Goal: Information Seeking & Learning: Learn about a topic

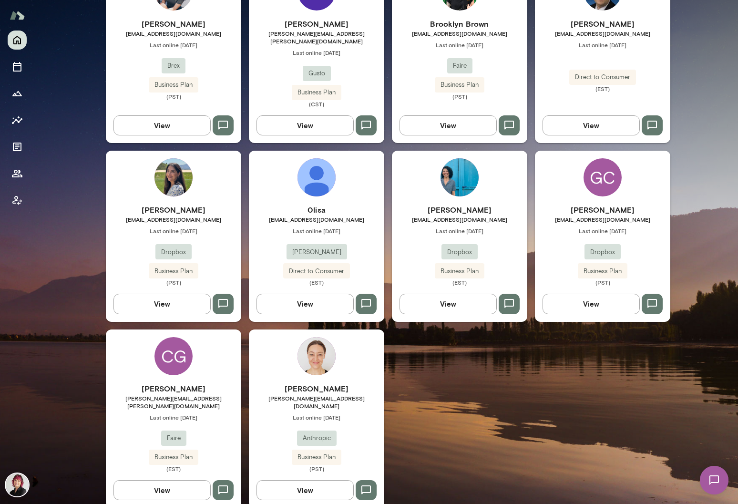
scroll to position [325, 0]
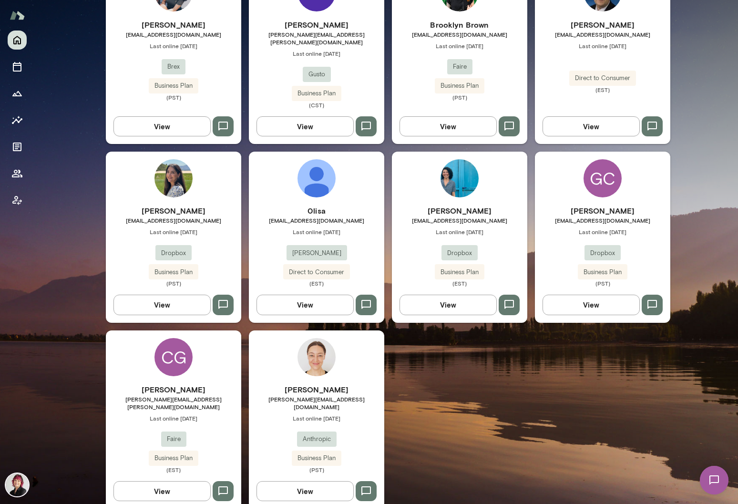
click at [222, 230] on div "Mana Sadeghi mana@dropbox.com Last online October 1 Dropbox Business Plan (PST)" at bounding box center [173, 246] width 135 height 82
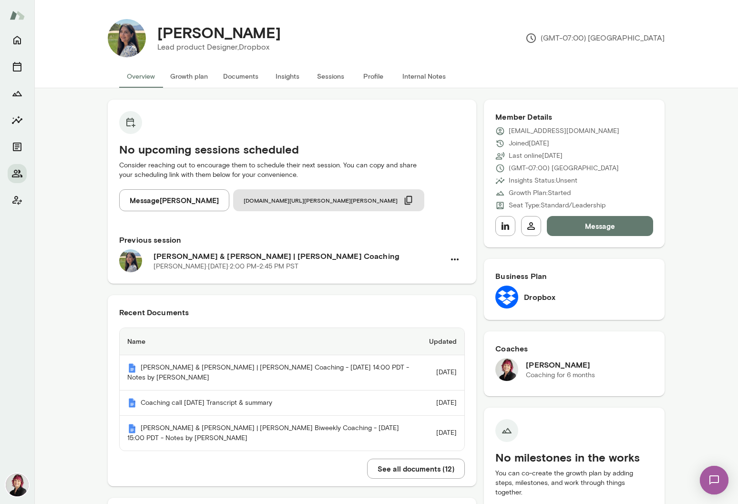
click at [332, 80] on button "Sessions" at bounding box center [330, 76] width 43 height 23
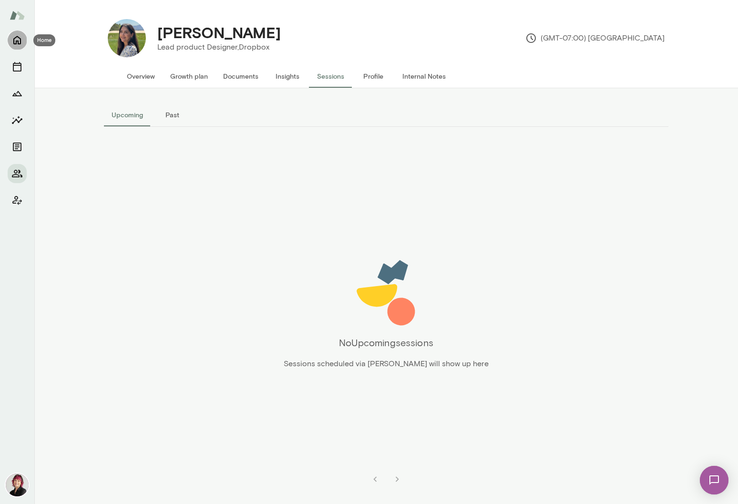
click at [18, 41] on icon "Home" at bounding box center [17, 40] width 8 height 9
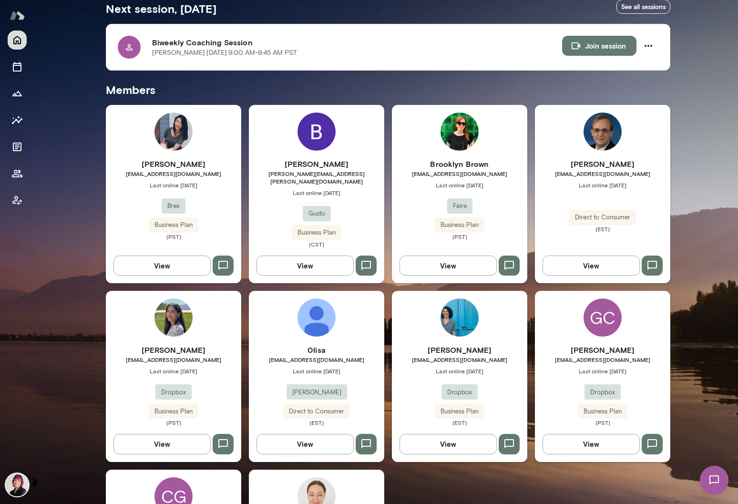
scroll to position [326, 0]
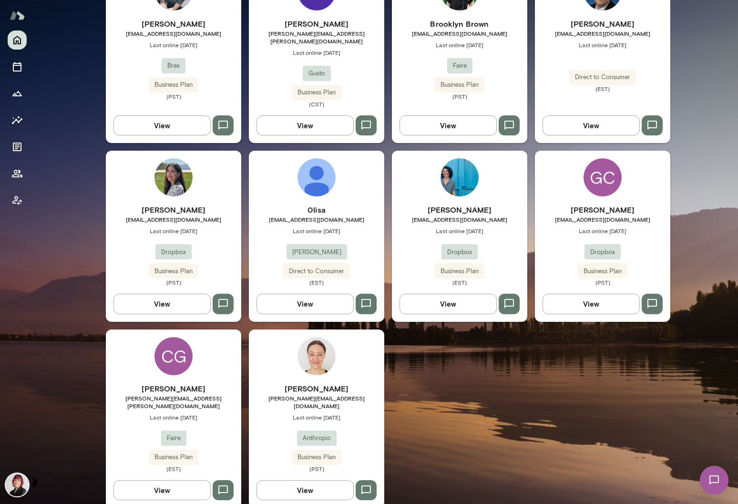
click at [195, 371] on div "CG Char-Lynn Griffiths char-lynn.griffiths@faire.com Last online March 27 Faire…" at bounding box center [173, 419] width 135 height 178
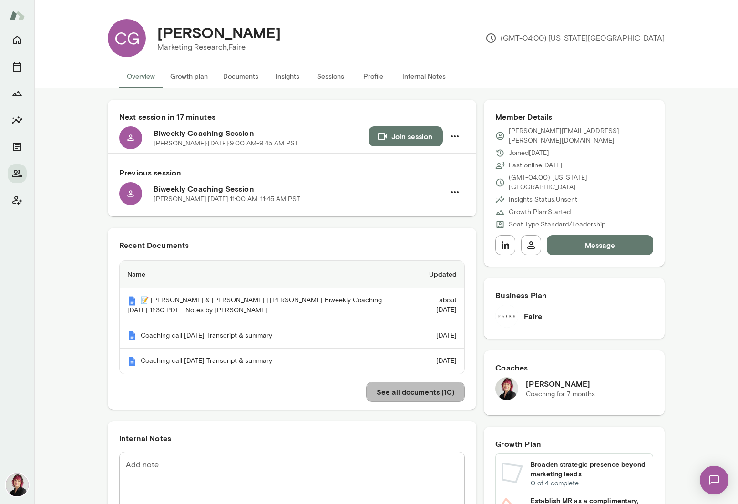
click at [430, 392] on button "See all documents ( 10 )" at bounding box center [415, 392] width 99 height 20
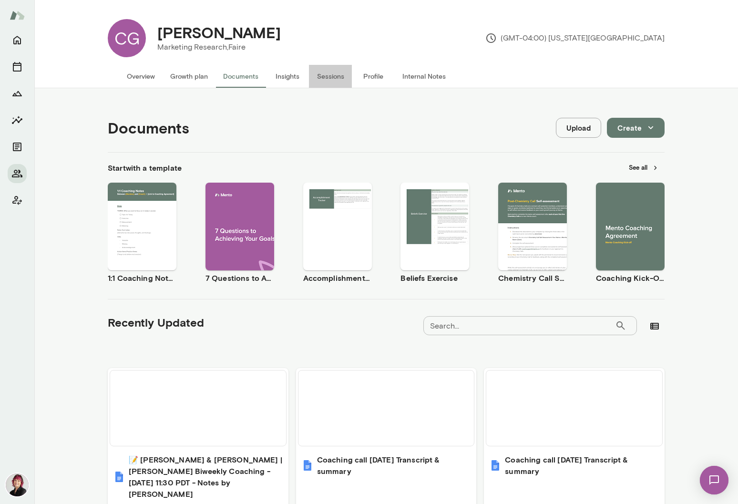
click at [328, 78] on button "Sessions" at bounding box center [330, 76] width 43 height 23
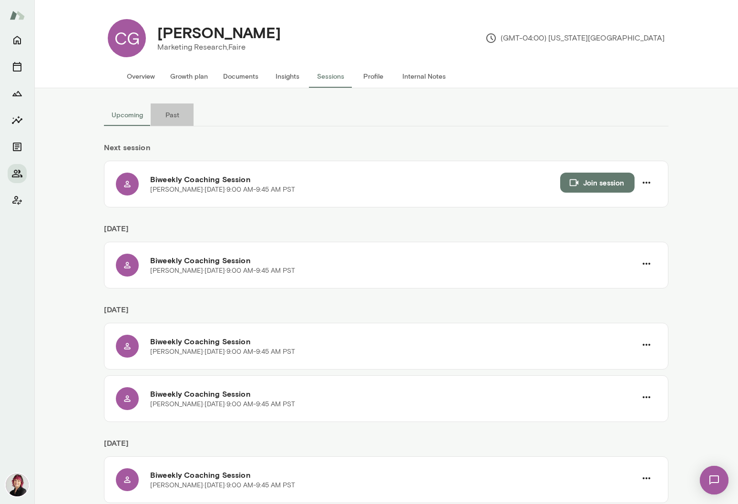
click at [172, 114] on button "Past" at bounding box center [172, 114] width 43 height 23
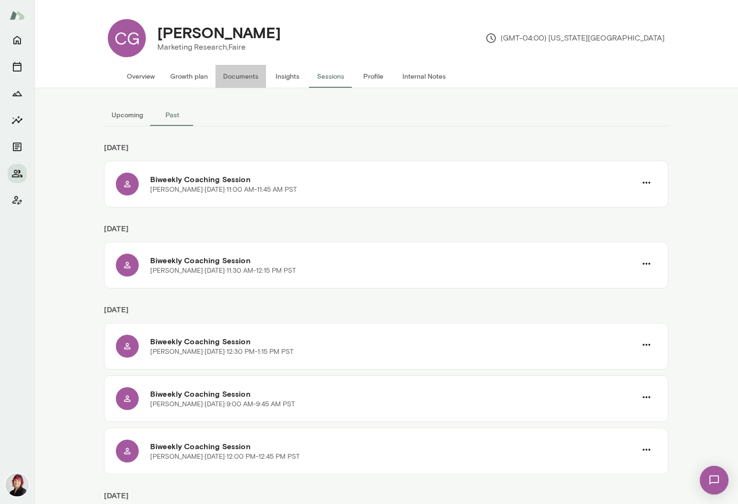
click at [248, 74] on button "Documents" at bounding box center [241, 76] width 51 height 23
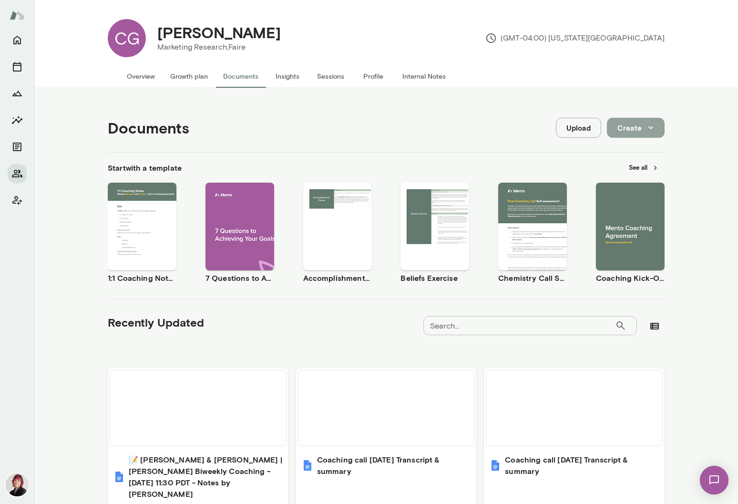
click at [639, 126] on button "Create" at bounding box center [636, 128] width 58 height 20
click at [639, 149] on li "Document" at bounding box center [646, 150] width 74 height 17
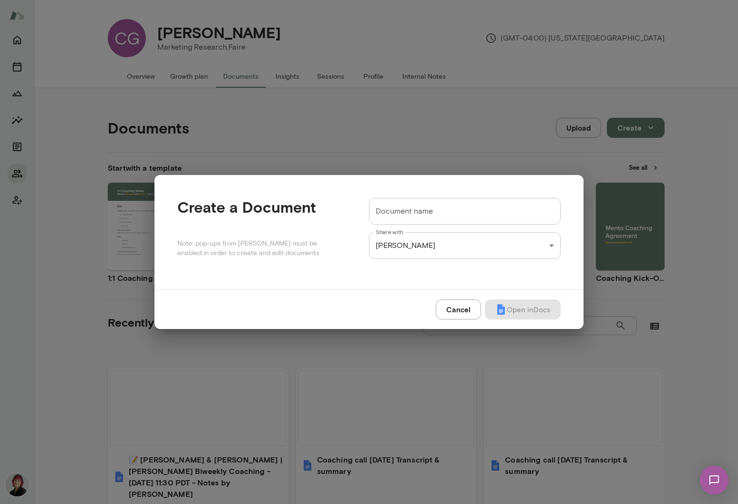
click at [438, 211] on input "Document name" at bounding box center [465, 211] width 192 height 27
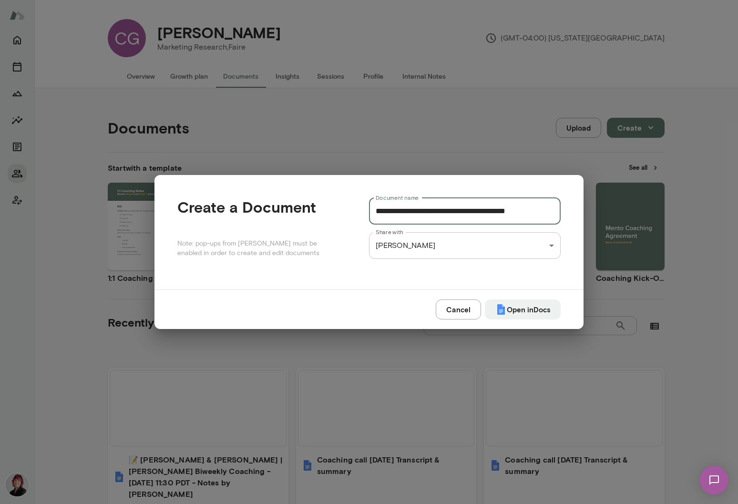
drag, startPoint x: 468, startPoint y: 211, endPoint x: 451, endPoint y: 211, distance: 16.7
click at [451, 211] on input "**********" at bounding box center [465, 211] width 192 height 27
type input "**********"
click at [528, 311] on button "Open in Docs" at bounding box center [523, 309] width 76 height 20
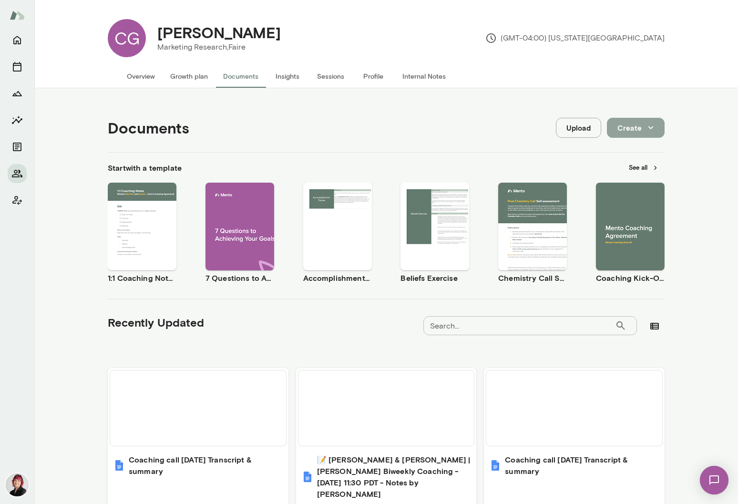
click at [634, 127] on button "Create" at bounding box center [636, 128] width 58 height 20
click at [642, 167] on li "Spreadsheet" at bounding box center [646, 167] width 74 height 17
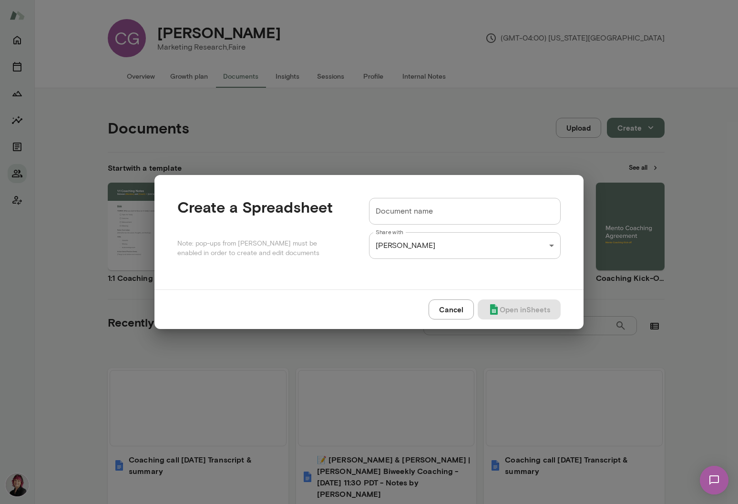
click at [456, 211] on input "Document name" at bounding box center [465, 211] width 192 height 27
paste input "**********"
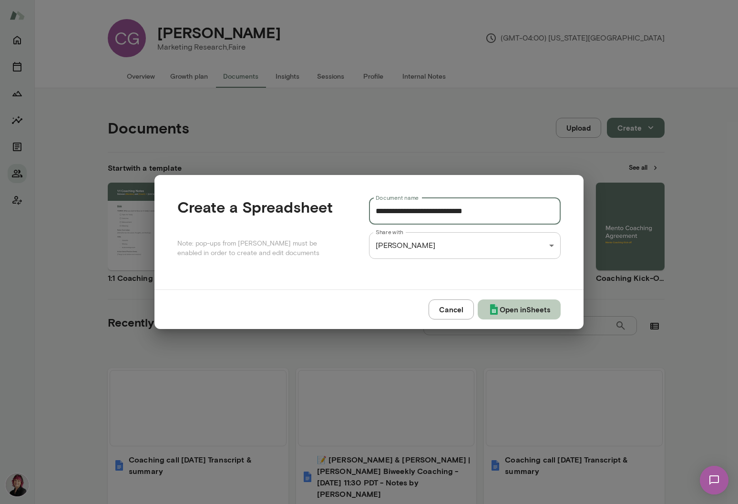
type input "**********"
click at [537, 307] on button "Open in Sheets" at bounding box center [519, 309] width 83 height 20
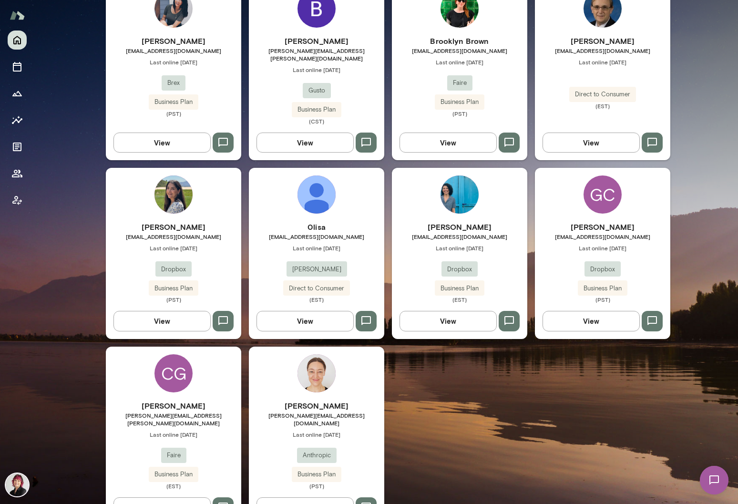
scroll to position [310, 0]
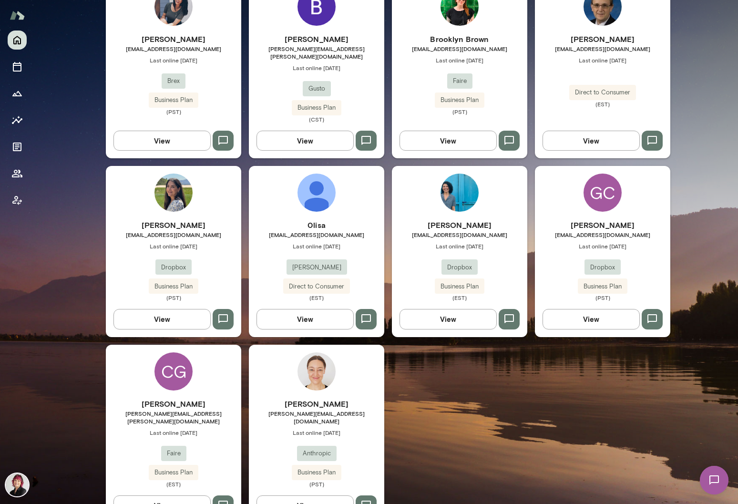
click at [174, 375] on div "CG" at bounding box center [174, 371] width 38 height 38
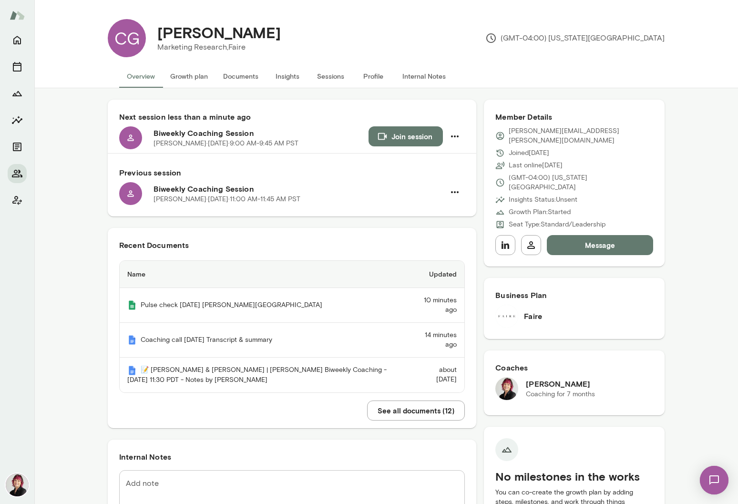
click at [597, 235] on button "Message" at bounding box center [600, 245] width 106 height 20
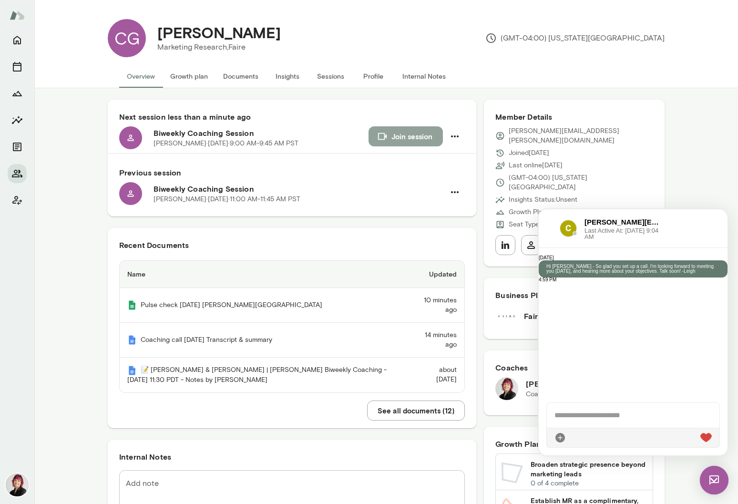
click at [411, 141] on button "Join session" at bounding box center [406, 136] width 74 height 20
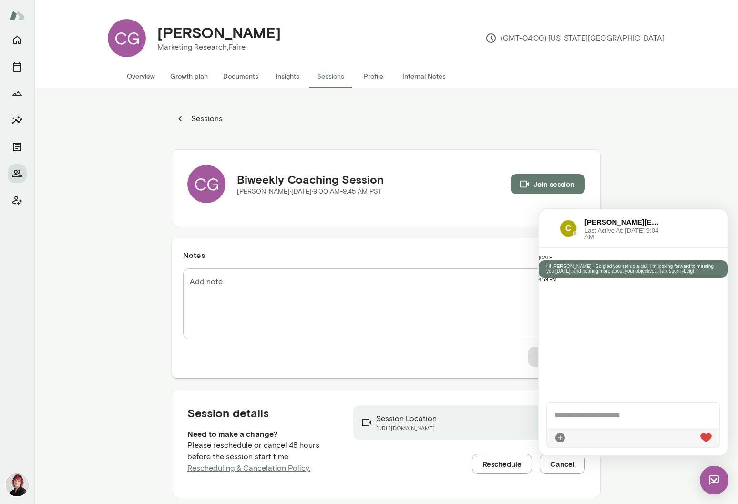
click at [703, 479] on img at bounding box center [714, 480] width 29 height 29
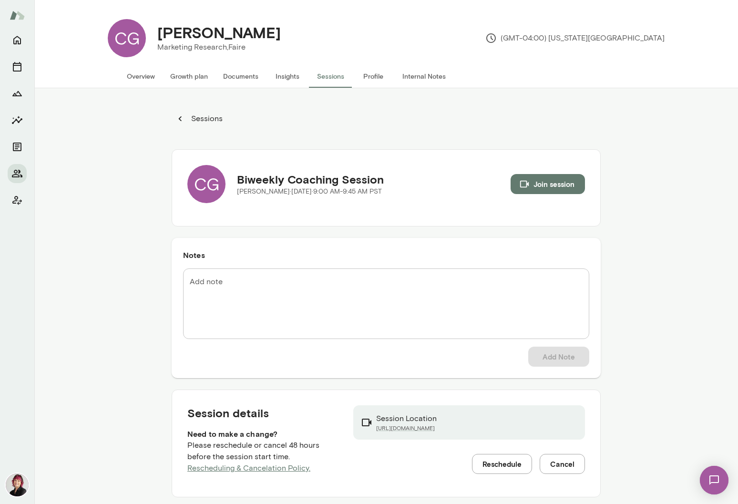
click at [234, 79] on button "Documents" at bounding box center [241, 76] width 51 height 23
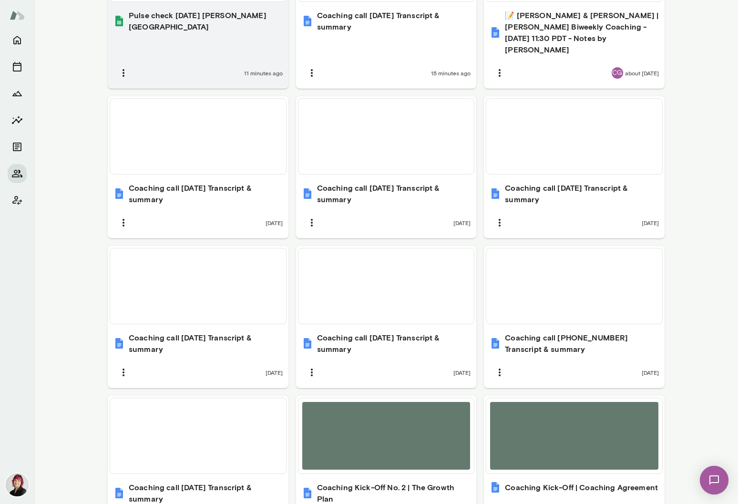
scroll to position [513, 0]
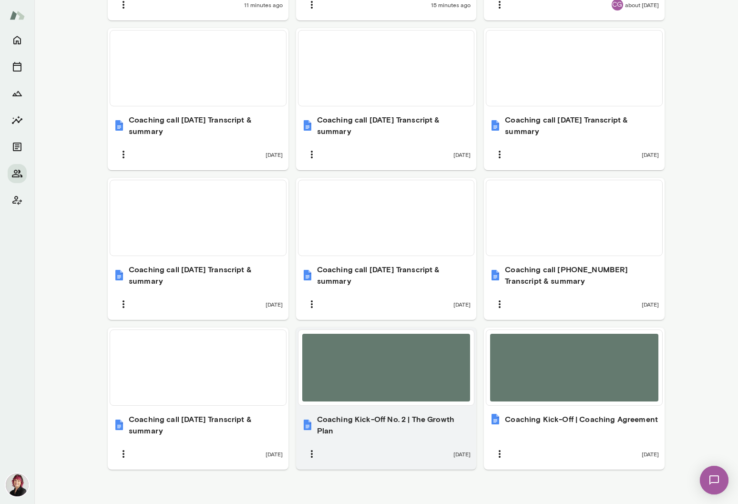
click at [413, 365] on div at bounding box center [386, 368] width 168 height 68
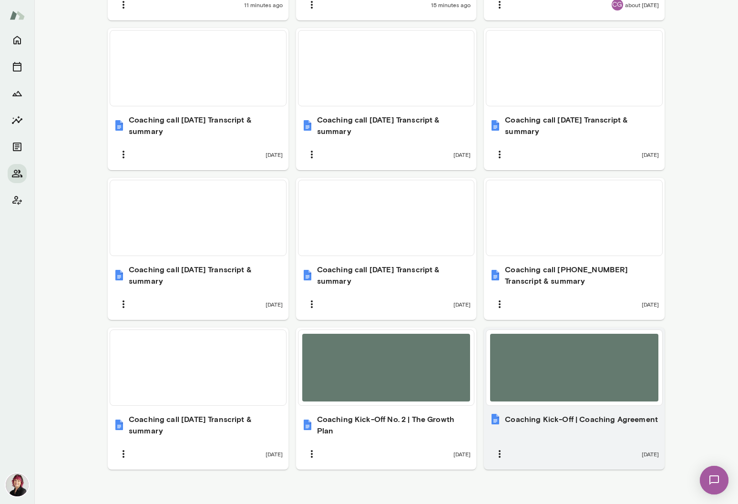
click at [586, 361] on div at bounding box center [574, 368] width 168 height 68
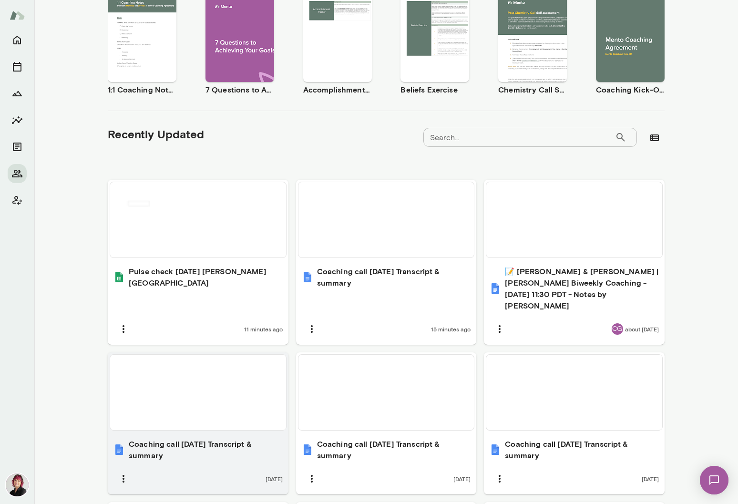
scroll to position [0, 0]
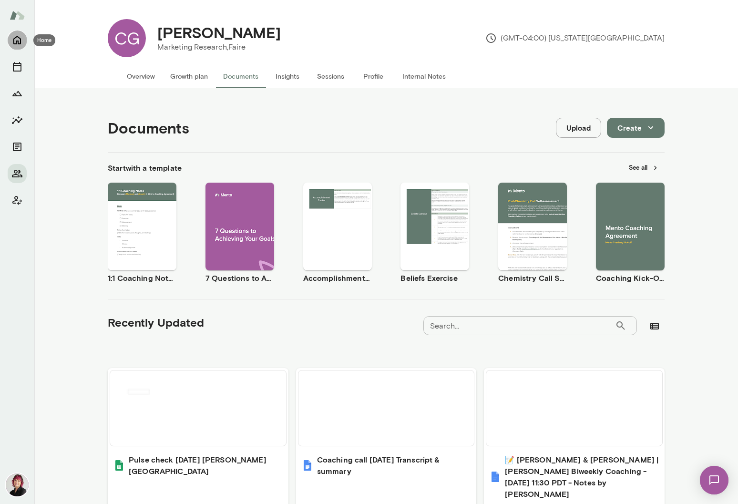
click at [12, 42] on icon "Home" at bounding box center [16, 39] width 11 height 11
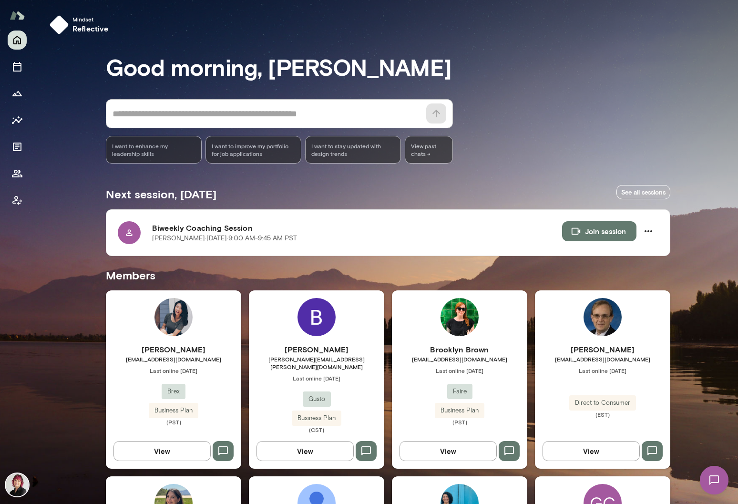
click at [462, 339] on div "Brooklyn Brown [EMAIL_ADDRESS][DOMAIN_NAME] Last online [DATE] Faire Business P…" at bounding box center [459, 379] width 135 height 178
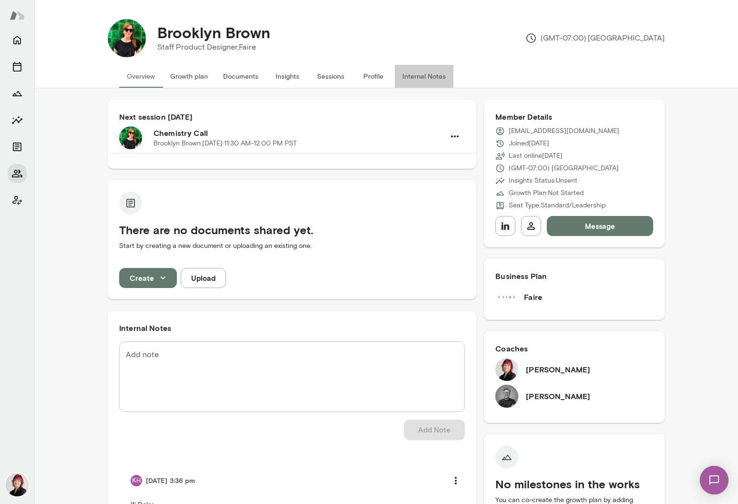
click at [419, 74] on button "Internal Notes" at bounding box center [424, 76] width 59 height 23
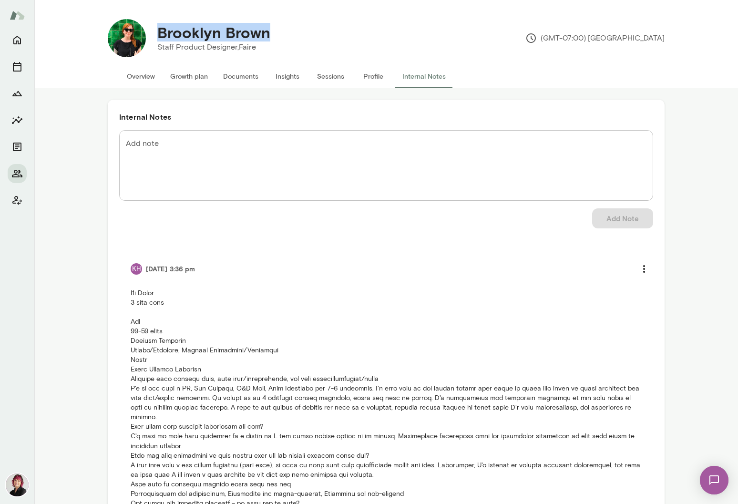
drag, startPoint x: 158, startPoint y: 35, endPoint x: 273, endPoint y: 37, distance: 115.4
click at [273, 37] on div "Brooklyn Brown" at bounding box center [214, 32] width 128 height 18
click at [138, 78] on button "Overview" at bounding box center [140, 76] width 43 height 23
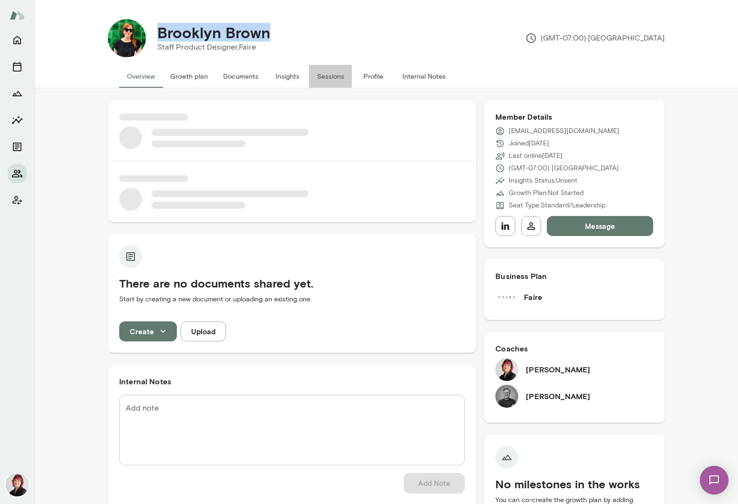
click at [326, 75] on button "Sessions" at bounding box center [330, 76] width 43 height 23
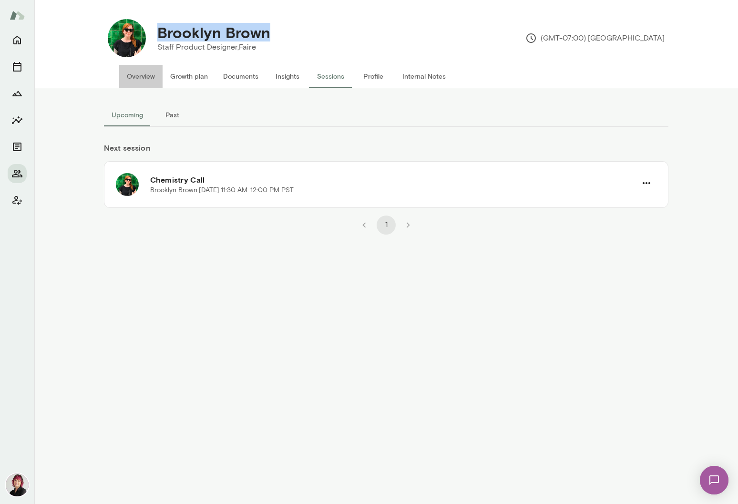
click at [137, 78] on button "Overview" at bounding box center [140, 76] width 43 height 23
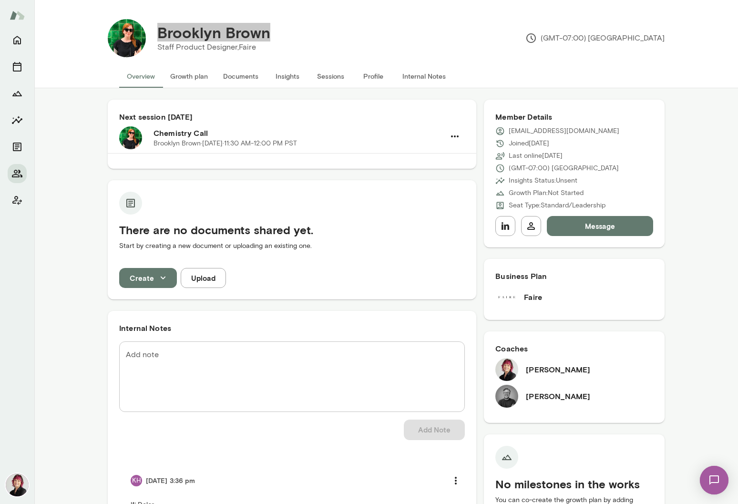
click at [715, 480] on img at bounding box center [714, 480] width 39 height 39
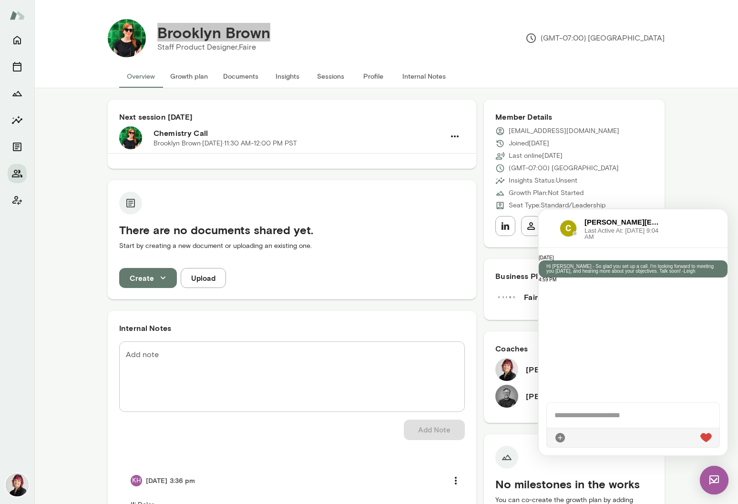
click at [628, 419] on div at bounding box center [633, 415] width 173 height 25
click at [717, 476] on img at bounding box center [714, 480] width 29 height 29
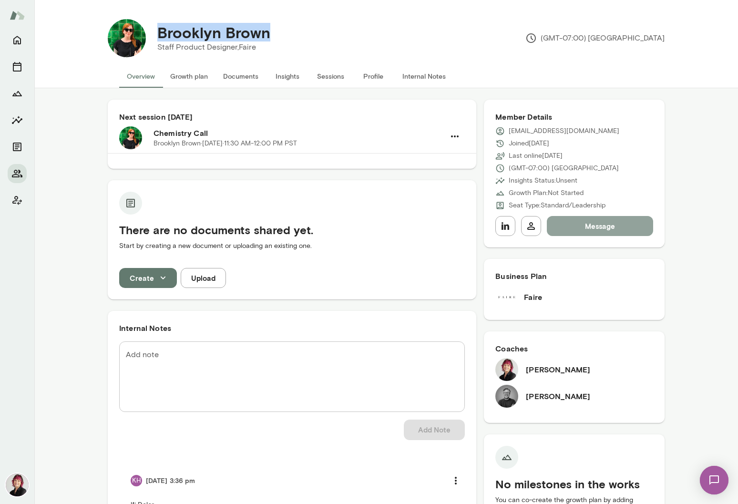
click at [570, 227] on button "Message" at bounding box center [600, 226] width 106 height 20
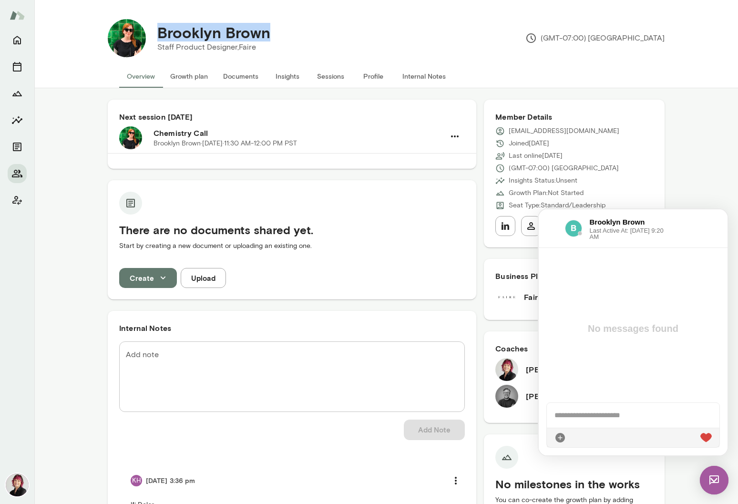
click at [408, 77] on button "Internal Notes" at bounding box center [424, 76] width 59 height 23
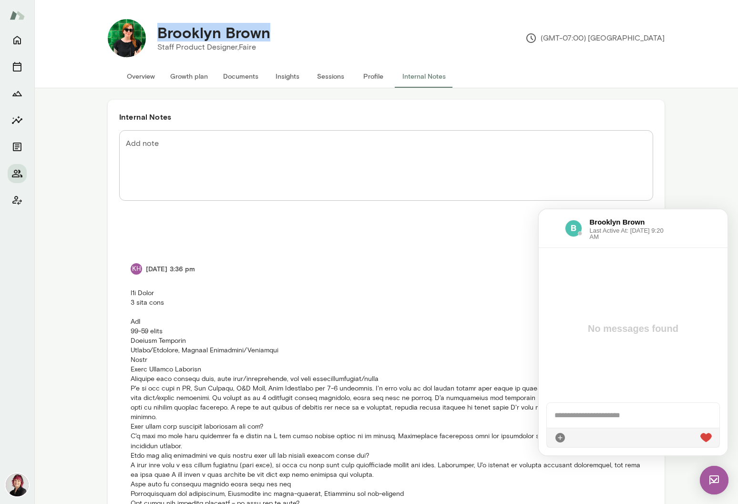
click at [149, 305] on p at bounding box center [386, 421] width 511 height 267
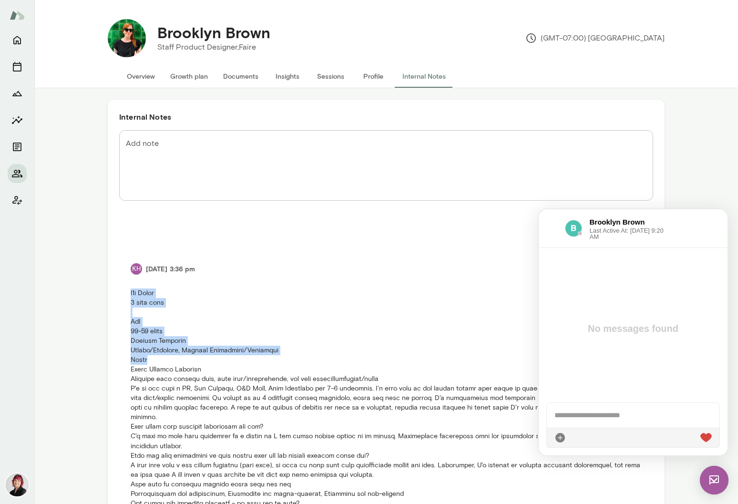
drag, startPoint x: 130, startPoint y: 294, endPoint x: 192, endPoint y: 360, distance: 91.1
click at [192, 360] on li "KH [DATE] 3:36 pm" at bounding box center [386, 406] width 534 height 319
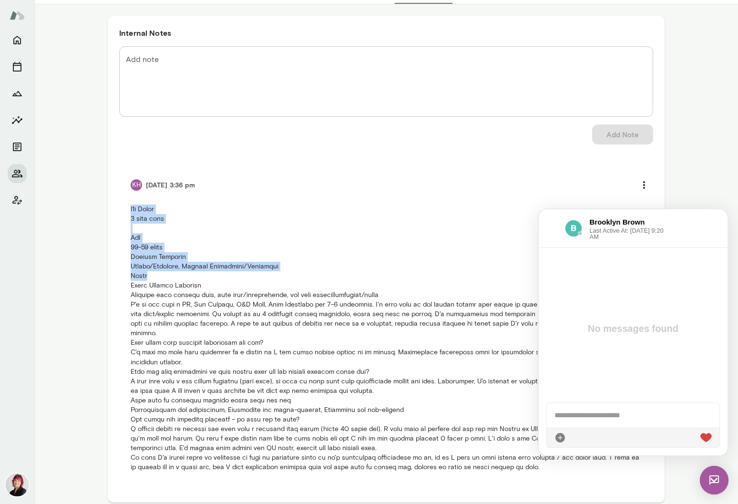
scroll to position [83, 0]
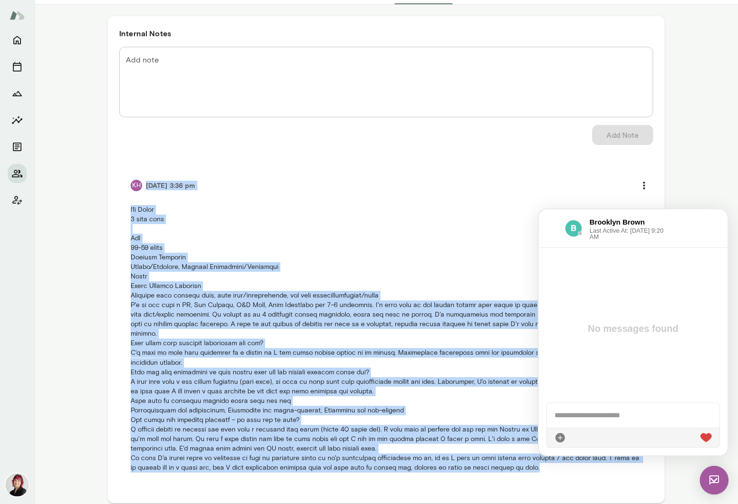
drag, startPoint x: 145, startPoint y: 186, endPoint x: 539, endPoint y: 473, distance: 487.4
click at [539, 473] on li "KH [DATE] 3:36 pm" at bounding box center [386, 323] width 534 height 319
copy div "[DATE] 3:36 pm b2b Faire 1 year term YoE 16-20 years Primary Function Design/Cr…"
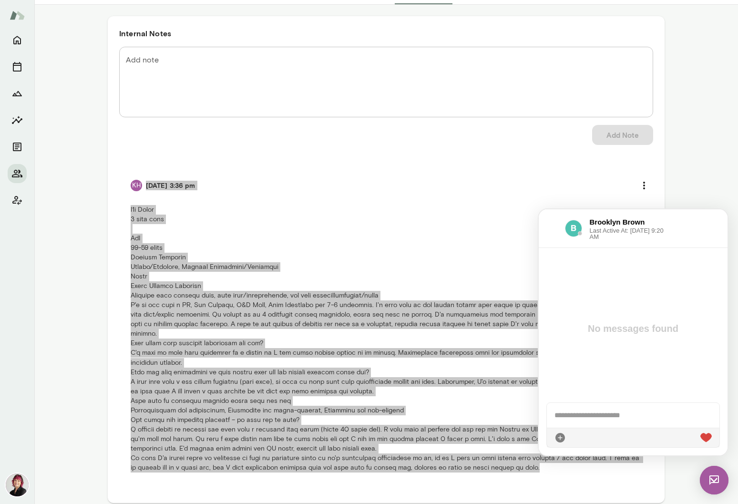
click at [618, 416] on div at bounding box center [633, 415] width 173 height 25
paste div
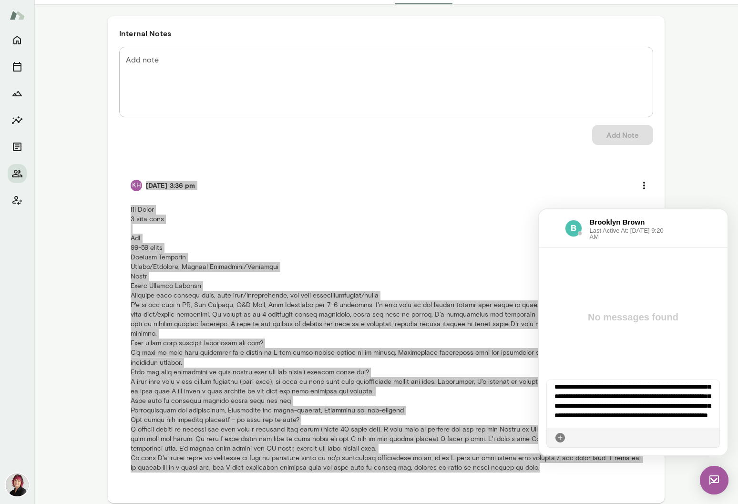
click at [712, 438] on icon at bounding box center [712, 438] width 0 height 0
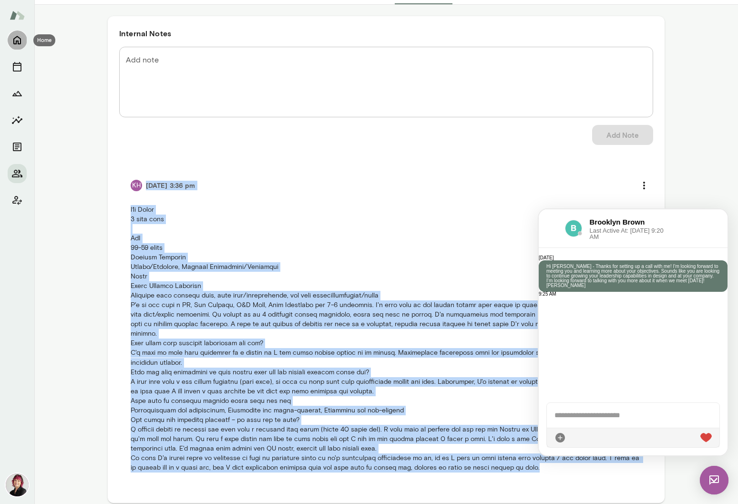
click at [15, 41] on icon "Home" at bounding box center [16, 39] width 11 height 11
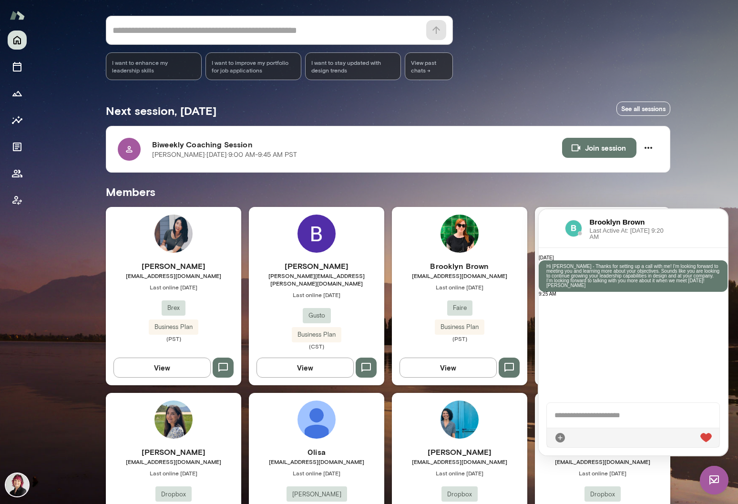
click at [183, 264] on h6 "[PERSON_NAME]" at bounding box center [173, 265] width 135 height 11
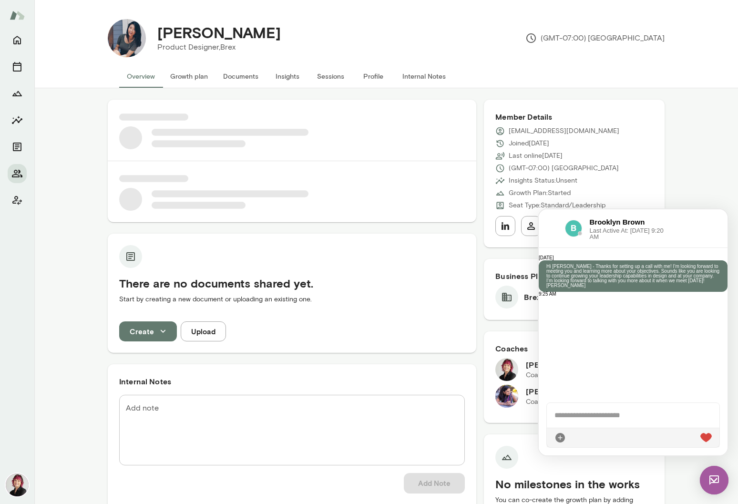
click at [719, 479] on img at bounding box center [714, 480] width 29 height 29
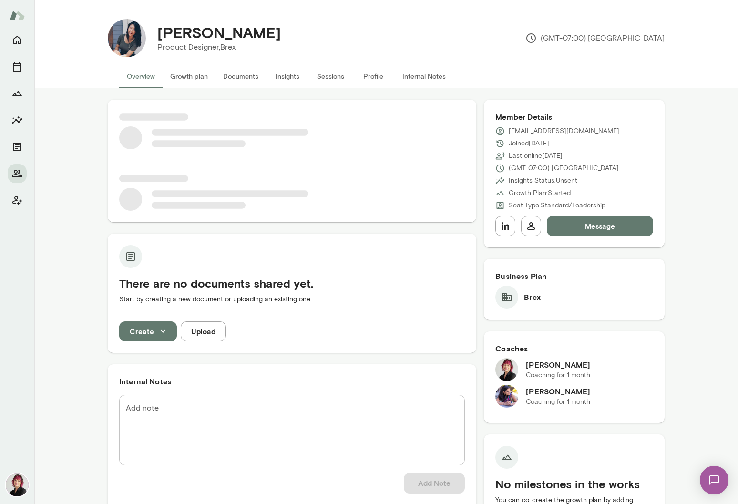
click at [327, 76] on button "Sessions" at bounding box center [330, 76] width 43 height 23
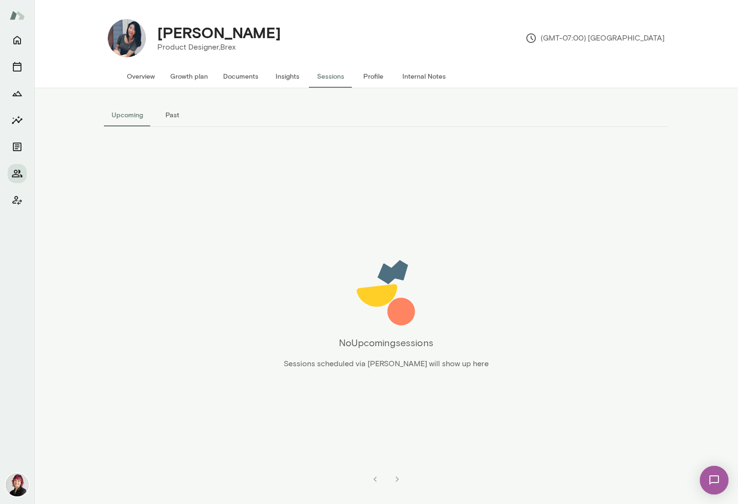
click at [423, 79] on button "Internal Notes" at bounding box center [424, 76] width 59 height 23
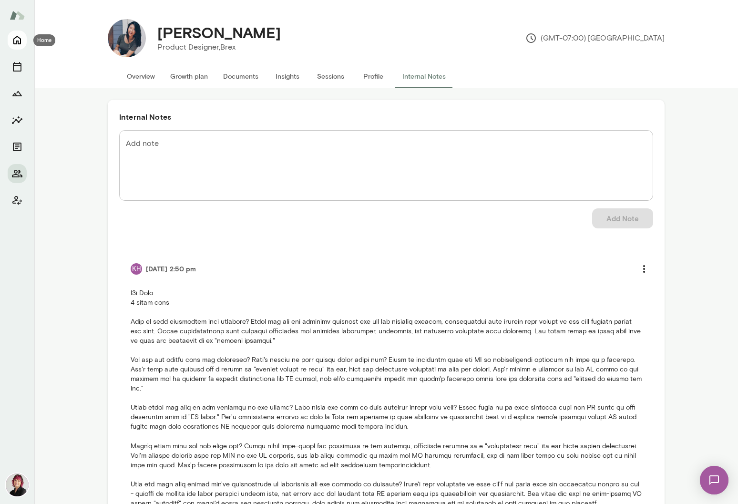
click at [19, 39] on icon "Home" at bounding box center [16, 39] width 11 height 11
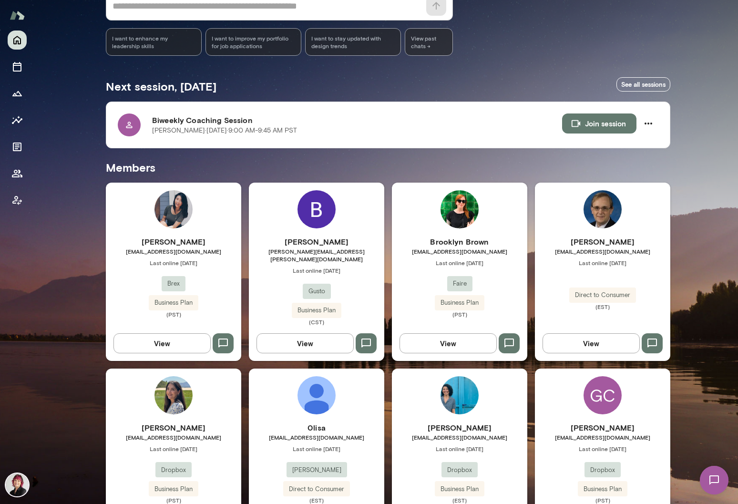
scroll to position [326, 0]
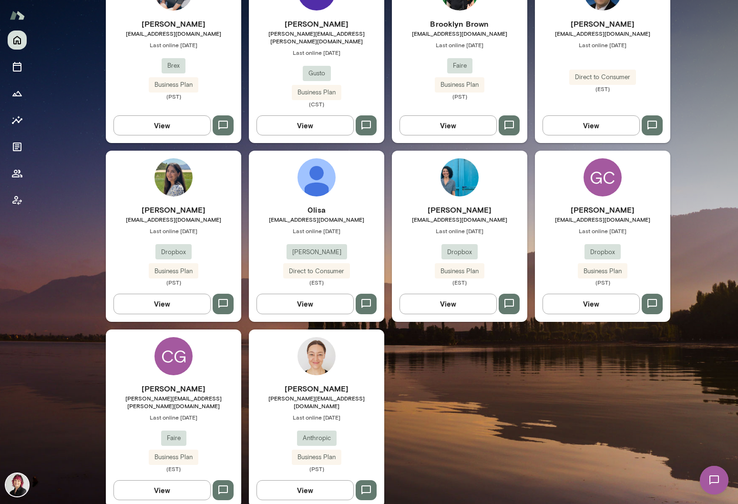
click at [319, 383] on h6 "[PERSON_NAME]" at bounding box center [316, 388] width 135 height 11
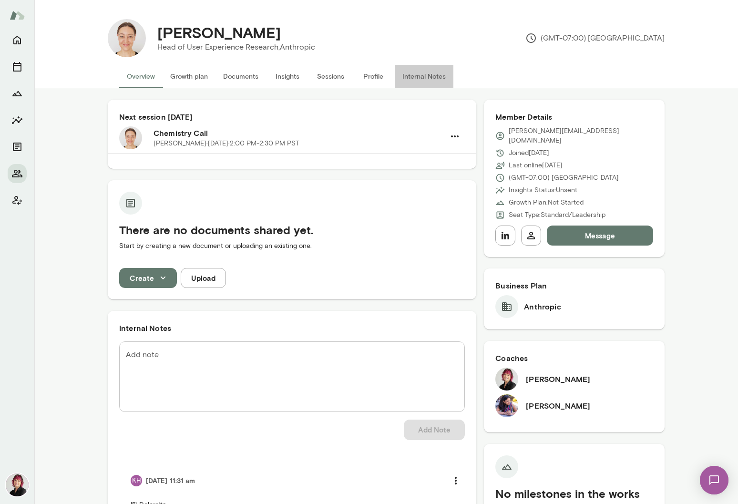
click at [422, 75] on button "Internal Notes" at bounding box center [424, 76] width 59 height 23
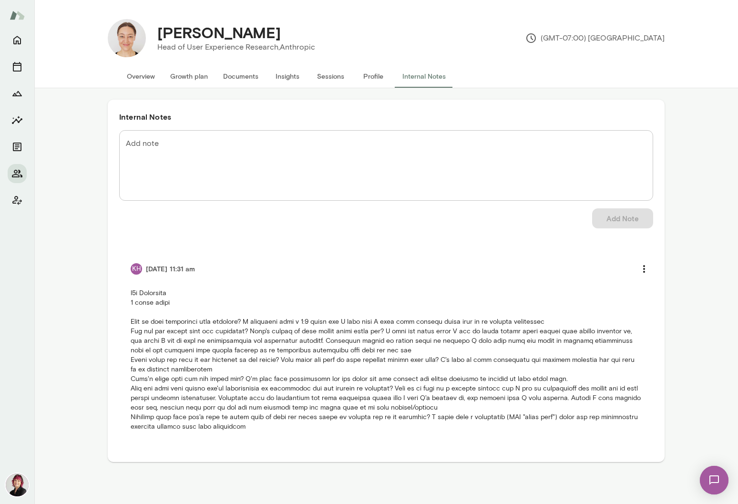
click at [130, 78] on button "Overview" at bounding box center [140, 76] width 43 height 23
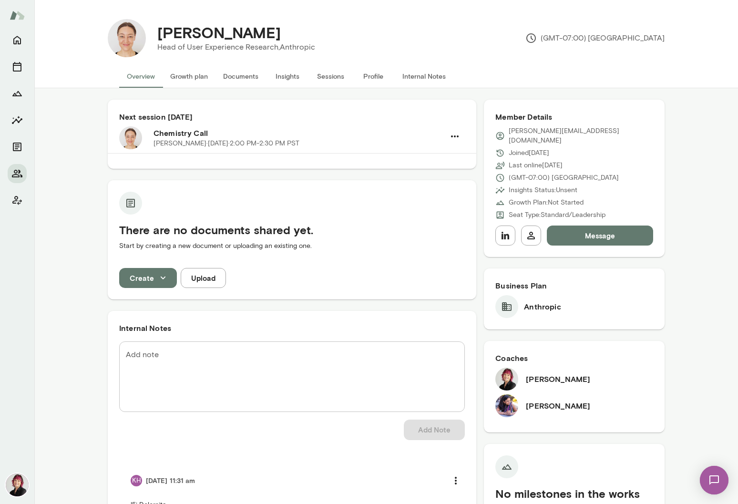
click at [420, 75] on button "Internal Notes" at bounding box center [424, 76] width 59 height 23
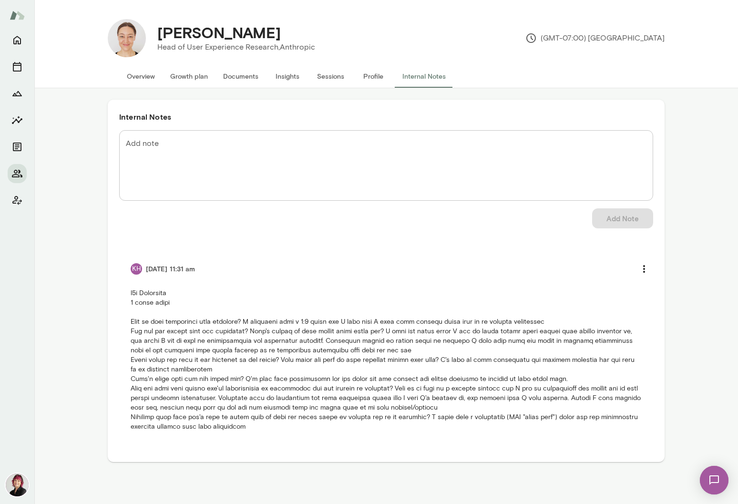
click at [137, 79] on button "Overview" at bounding box center [140, 76] width 43 height 23
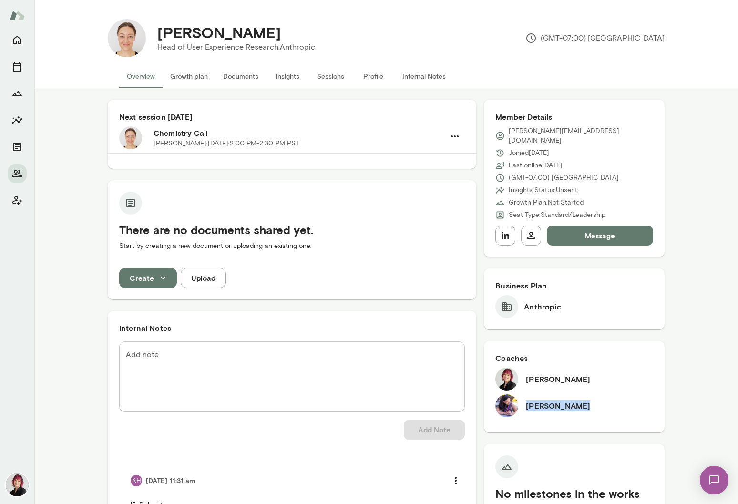
drag, startPoint x: 569, startPoint y: 396, endPoint x: 523, endPoint y: 394, distance: 45.8
click at [523, 394] on div "[PERSON_NAME]" at bounding box center [574, 405] width 158 height 23
copy h6 "[PERSON_NAME]"
click at [412, 76] on button "Internal Notes" at bounding box center [424, 76] width 59 height 23
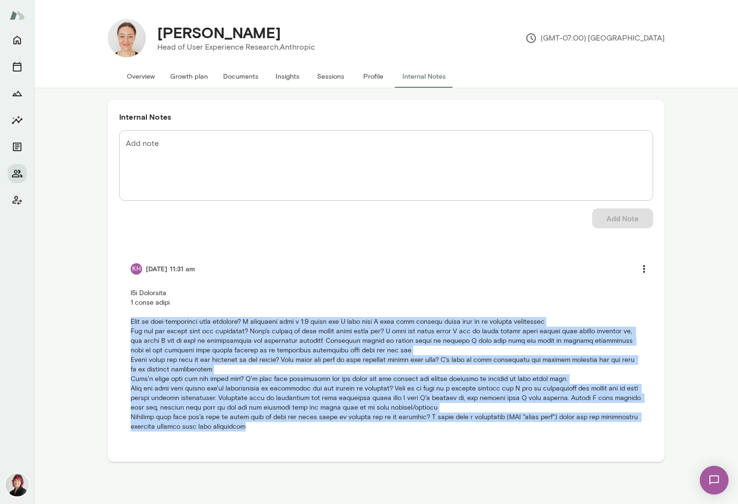
drag, startPoint x: 131, startPoint y: 323, endPoint x: 336, endPoint y: 443, distance: 237.7
click at [336, 443] on div "Add note * Add note Add Note KH [DATE] 11:31 am" at bounding box center [386, 290] width 534 height 320
click at [127, 335] on li "KH [DATE] 11:31 am" at bounding box center [386, 345] width 534 height 196
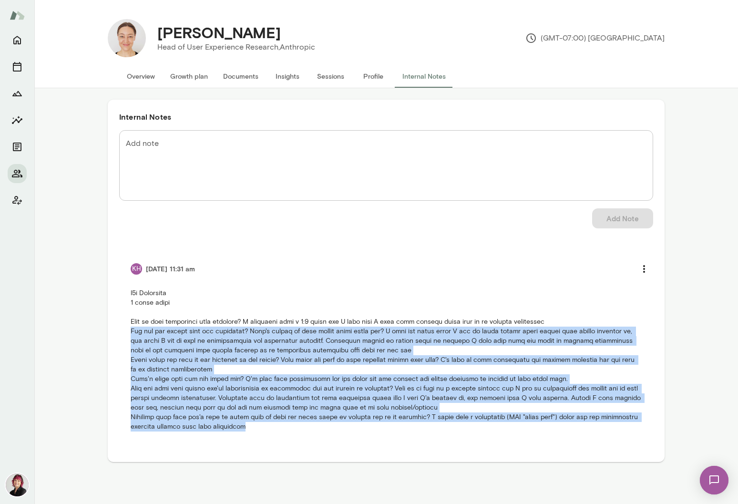
drag, startPoint x: 130, startPoint y: 332, endPoint x: 296, endPoint y: 431, distance: 192.7
click at [296, 431] on p at bounding box center [386, 359] width 511 height 143
copy p "How are you liking your job currently? What's taking up your mental space right…"
